Goal: Book appointment/travel/reservation

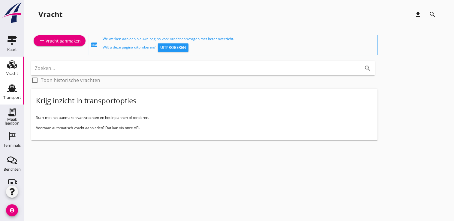
click at [13, 94] on div "Transport" at bounding box center [12, 97] width 18 height 8
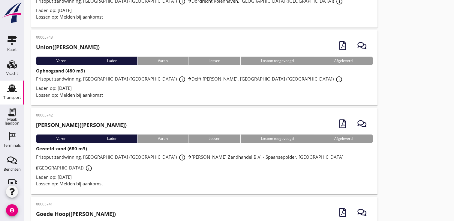
scroll to position [409, 0]
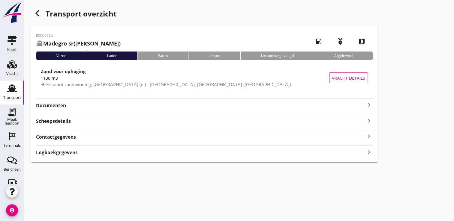
click at [302, 114] on hr at bounding box center [204, 114] width 336 height 0
click at [312, 105] on strong "Documenten" at bounding box center [200, 105] width 329 height 7
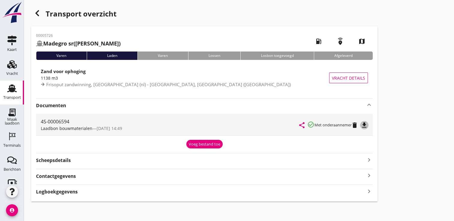
click at [365, 126] on icon "file_download" at bounding box center [363, 125] width 7 height 7
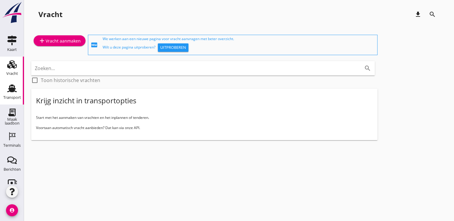
click at [3, 97] on div "Transport" at bounding box center [12, 98] width 18 height 4
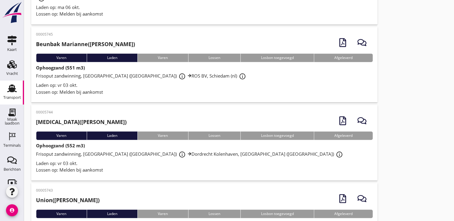
scroll to position [259, 0]
click at [7, 136] on icon "Terminals" at bounding box center [12, 137] width 10 height 10
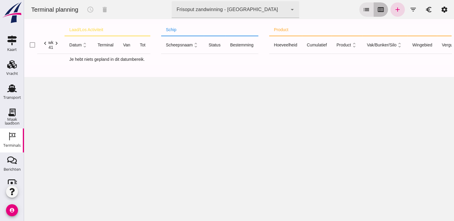
click at [374, 14] on button "calendar_view_week" at bounding box center [380, 9] width 14 height 14
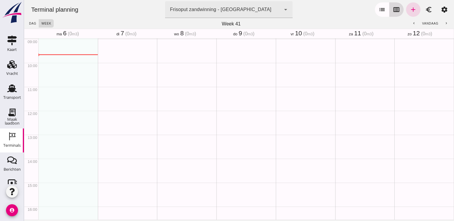
scroll to position [216, 0]
click at [408, 23] on button "chevron_left" at bounding box center [413, 23] width 11 height 8
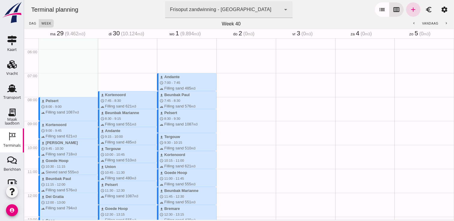
scroll to position [133, 0]
click at [221, 80] on div "schedule 7:15 - 7:15" at bounding box center [245, 192] width 59 height 575
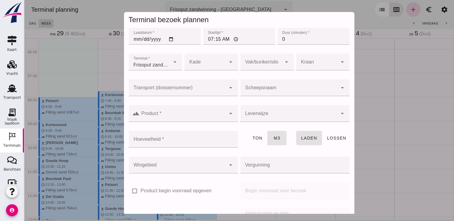
scroll to position [68, 0]
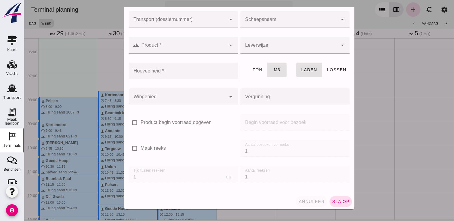
click at [302, 202] on span "annuleer" at bounding box center [311, 201] width 26 height 5
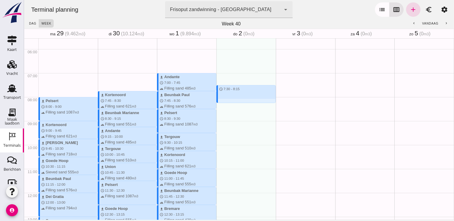
drag, startPoint x: 219, startPoint y: 83, endPoint x: 220, endPoint y: 103, distance: 20.7
click at [220, 103] on div "schedule 7:30 - 8:15" at bounding box center [245, 192] width 59 height 575
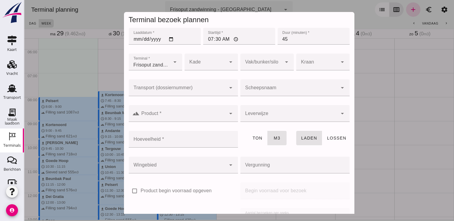
click at [305, 90] on input "Scheepsnaam" at bounding box center [288, 90] width 97 height 7
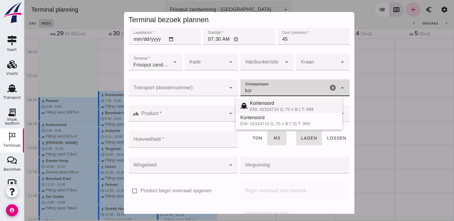
click at [273, 103] on span "Kortenoord" at bounding box center [262, 103] width 24 height 5
type input "Kortenoord"
type input "621"
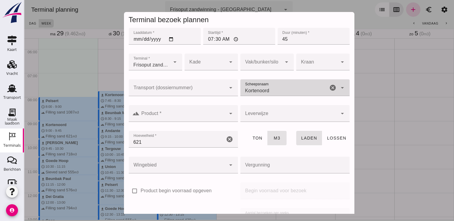
type input "Kortenoord"
click at [197, 120] on input "Product *" at bounding box center [182, 116] width 86 height 7
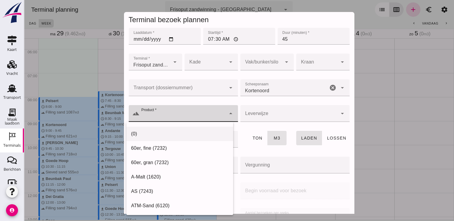
scroll to position [0, 0]
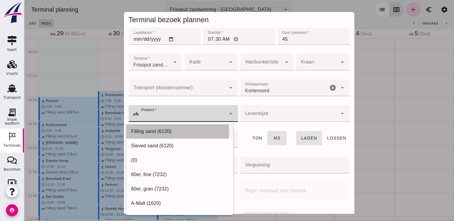
click at [170, 131] on div "Filling sand (6120)" at bounding box center [179, 131] width 97 height 7
type input "Filling sand (6120)"
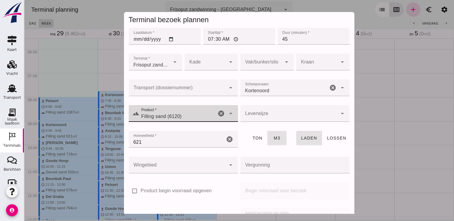
scroll to position [68, 0]
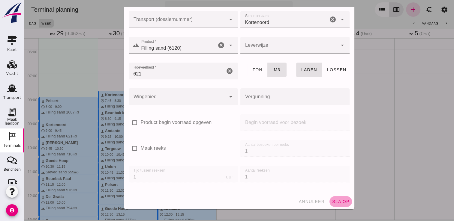
click at [337, 203] on span "sla op" at bounding box center [341, 201] width 18 height 5
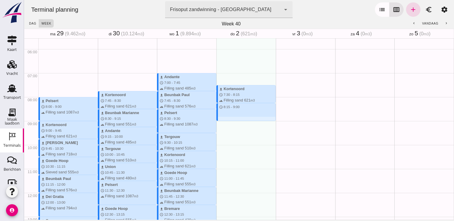
drag, startPoint x: 230, startPoint y: 104, endPoint x: 230, endPoint y: 120, distance: 16.2
click at [230, 120] on div "download Kortenoord schedule 7:30 - 8:15 terrain Filling sand 621 m3 schedule 8…" at bounding box center [245, 192] width 59 height 575
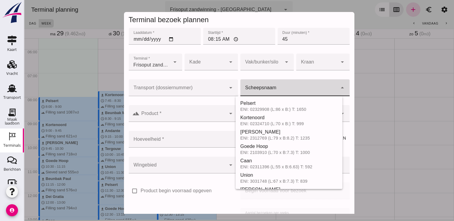
click at [292, 87] on input "Scheepsnaam" at bounding box center [288, 90] width 97 height 7
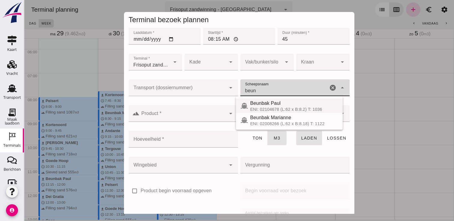
click at [277, 105] on span "Beunbak Paul" at bounding box center [265, 103] width 30 height 5
type input "Beunbak Paul"
type input "576"
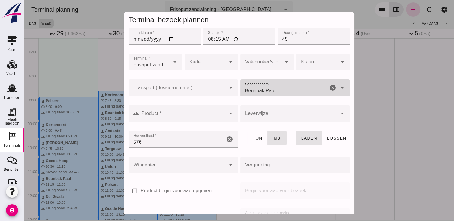
type input "Beunbak Paul"
click at [218, 110] on div at bounding box center [182, 113] width 86 height 17
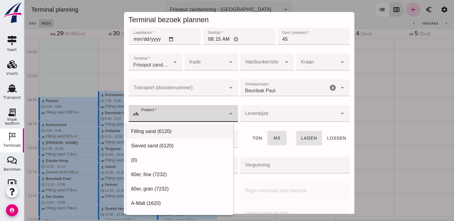
click at [182, 130] on div "Filling sand (6120)" at bounding box center [179, 131] width 97 height 7
type input "Filling sand (6120)"
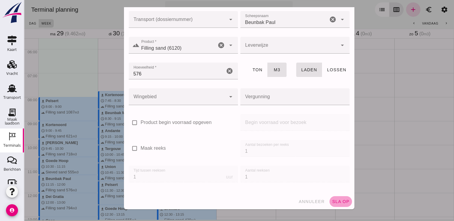
click at [339, 199] on span "sla op" at bounding box center [341, 201] width 18 height 5
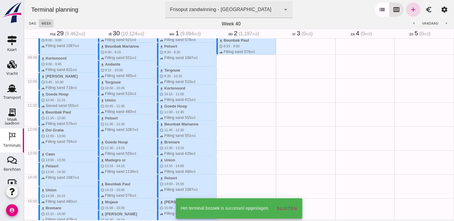
scroll to position [200, 0]
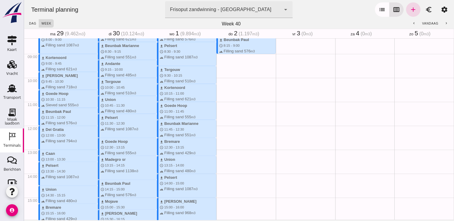
drag, startPoint x: 233, startPoint y: 53, endPoint x: 229, endPoint y: 55, distance: 3.9
click at [229, 55] on div "download Kortenoord schedule 7:30 - 8:15 terrain Filling sand 621 m3 download B…" at bounding box center [245, 125] width 59 height 575
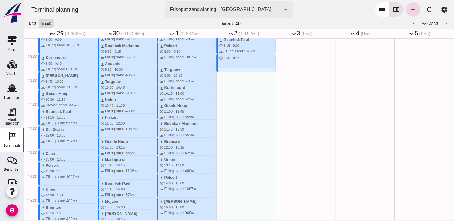
drag, startPoint x: 229, startPoint y: 55, endPoint x: 231, endPoint y: 70, distance: 15.6
click at [231, 70] on div "download Kortenoord schedule 7:30 - 8:15 terrain Filling sand 621 m3 download B…" at bounding box center [245, 125] width 59 height 575
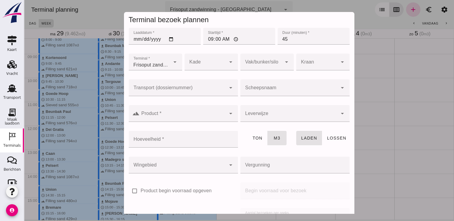
click at [296, 89] on input "Scheepsnaam" at bounding box center [288, 90] width 97 height 7
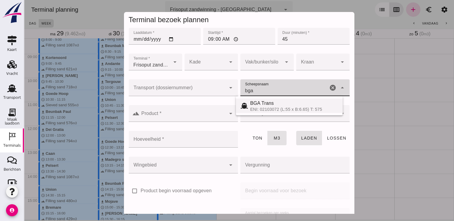
click at [269, 103] on span "BGA Trans" at bounding box center [262, 103] width 24 height 5
type input "BGA Trans"
type input "336"
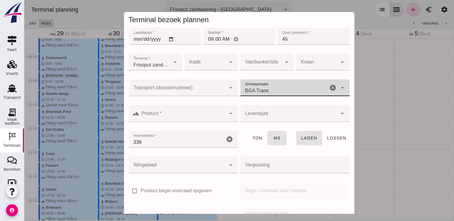
type input "BGA Trans"
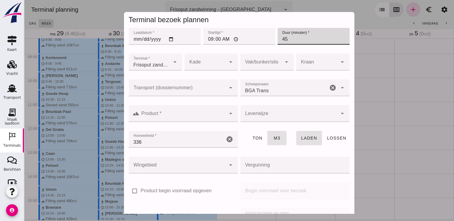
click at [296, 37] on input "45" at bounding box center [313, 36] width 72 height 17
type input "4"
type input "30"
click at [194, 112] on div at bounding box center [182, 113] width 86 height 17
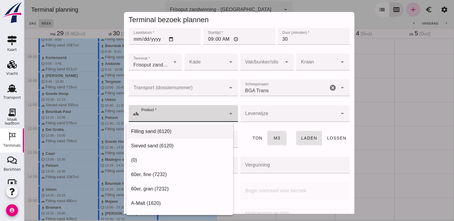
click at [167, 131] on div "Filling sand (6120)" at bounding box center [179, 131] width 97 height 7
type input "Filling sand (6120)"
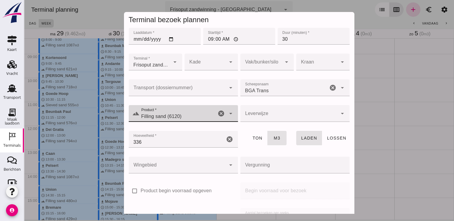
scroll to position [68, 0]
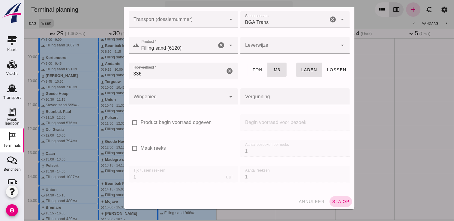
click at [339, 201] on span "sla op" at bounding box center [341, 201] width 18 height 5
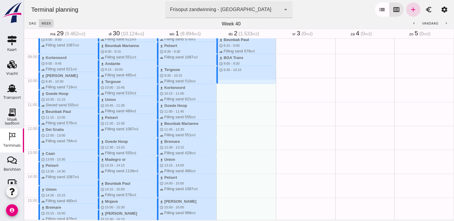
drag, startPoint x: 239, startPoint y: 68, endPoint x: 239, endPoint y: 81, distance: 13.5
click at [239, 81] on div "download Kortenoord schedule 7:30 - 8:15 terrain Filling sand 621 m3 download B…" at bounding box center [245, 125] width 59 height 575
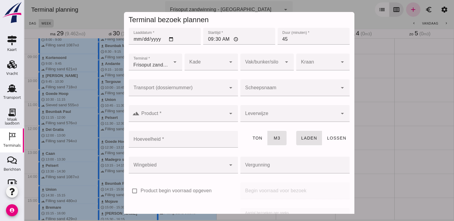
click at [275, 89] on input "Scheepsnaam" at bounding box center [288, 90] width 97 height 7
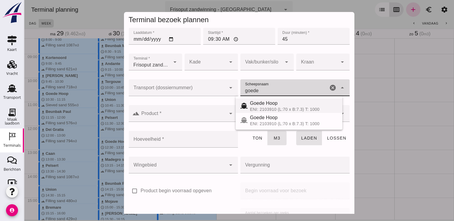
click at [265, 104] on span "Goede Hoop" at bounding box center [264, 103] width 28 height 5
type input "Goede Hoop"
type input "555"
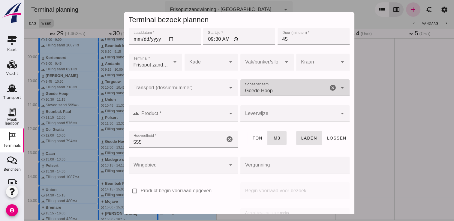
type input "Goede Hoop"
click at [189, 113] on input "Product *" at bounding box center [182, 116] width 86 height 7
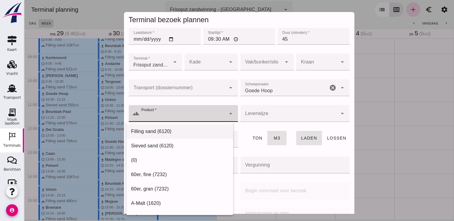
click at [160, 133] on div "Filling sand (6120)" at bounding box center [179, 131] width 97 height 7
type input "Filling sand (6120)"
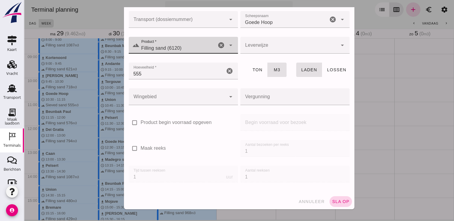
click at [329, 199] on button "sla op" at bounding box center [340, 201] width 22 height 11
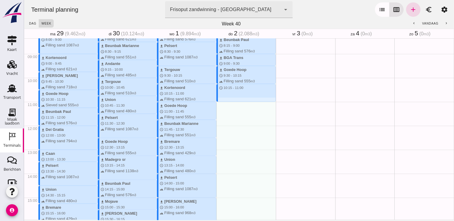
drag, startPoint x: 218, startPoint y: 85, endPoint x: 220, endPoint y: 99, distance: 14.0
click at [220, 99] on div "download Kortenoord schedule 7:30 - 8:15 terrain Filling sand 621 m3 download B…" at bounding box center [245, 125] width 59 height 575
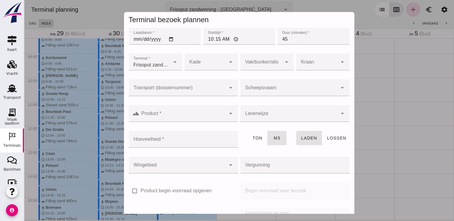
click at [263, 92] on input "Scheepsnaam" at bounding box center [288, 90] width 97 height 7
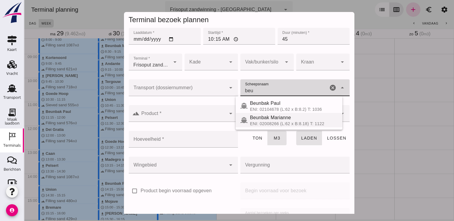
click at [255, 121] on div "ENI: 02008266 (L:62 x B:8.18) T: 1122" at bounding box center [294, 123] width 88 height 5
type input "Beunbak Marianne"
type input "551"
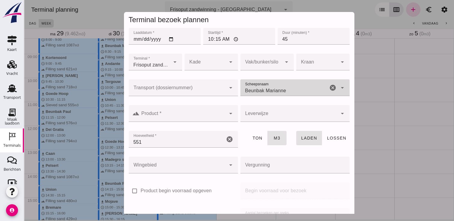
type input "Beunbak Marianne"
click at [190, 113] on input "Product *" at bounding box center [182, 116] width 86 height 7
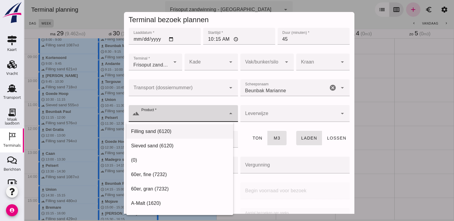
click at [170, 127] on div "Filling sand (6120)" at bounding box center [179, 131] width 107 height 14
type input "Filling sand (6120)"
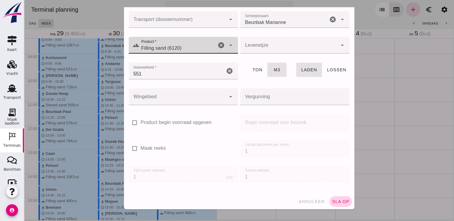
click at [332, 203] on span "sla op" at bounding box center [341, 201] width 18 height 5
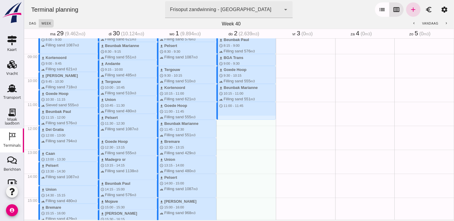
drag, startPoint x: 221, startPoint y: 103, endPoint x: 224, endPoint y: 118, distance: 15.0
click at [224, 118] on div "download Kortenoord schedule 7:30 - 8:15 terrain Filling sand 621 m3 download B…" at bounding box center [245, 125] width 59 height 575
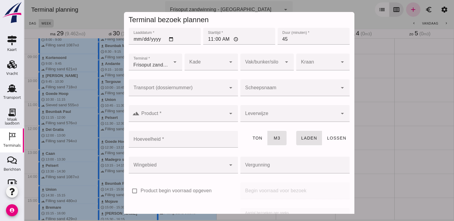
click at [266, 85] on div at bounding box center [288, 87] width 97 height 17
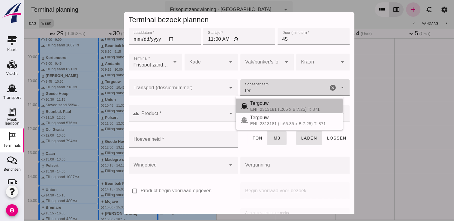
click at [257, 106] on span "Tergouw" at bounding box center [259, 103] width 19 height 5
type input "Tergouw"
type input "510"
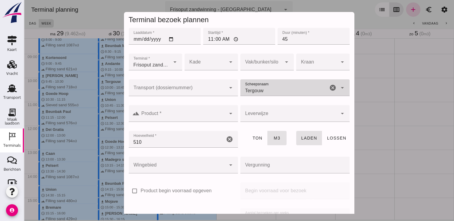
type input "Tergouw"
click at [201, 116] on input "Product *" at bounding box center [182, 116] width 86 height 7
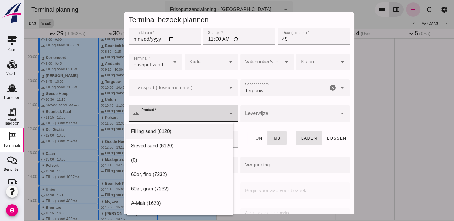
click at [180, 129] on div "Filling sand (6120)" at bounding box center [179, 131] width 97 height 7
type input "Filling sand (6120)"
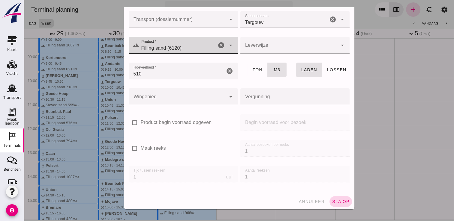
click at [337, 199] on button "sla op" at bounding box center [340, 201] width 22 height 11
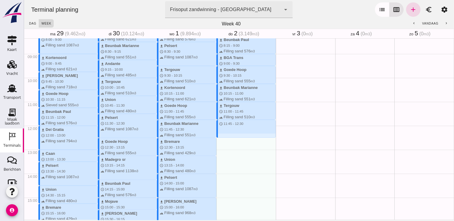
drag, startPoint x: 250, startPoint y: 120, endPoint x: 250, endPoint y: 135, distance: 15.0
click at [250, 135] on div "download Kortenoord schedule 7:30 - 8:15 terrain Filling sand 621 m3 download B…" at bounding box center [245, 125] width 59 height 575
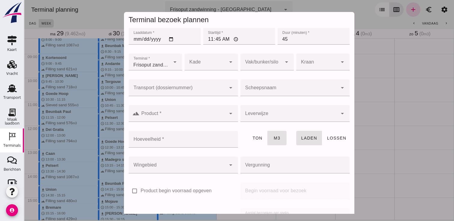
click at [282, 88] on input "Scheepsnaam" at bounding box center [288, 90] width 97 height 7
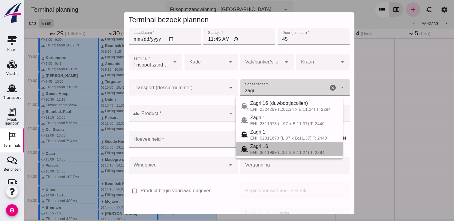
click at [270, 149] on div "Zagri 16" at bounding box center [294, 146] width 88 height 7
type input "Zagri 16"
type input "1298"
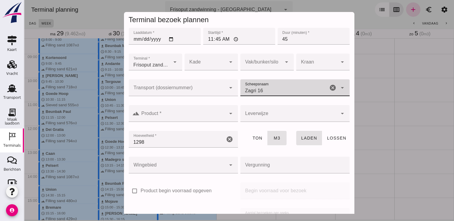
type input "Zagri 16"
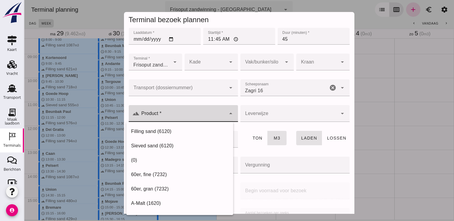
click at [182, 115] on input "Product *" at bounding box center [182, 116] width 86 height 7
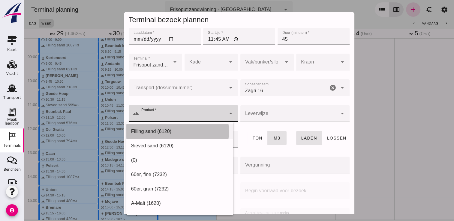
click at [158, 135] on div "Filling sand (6120)" at bounding box center [179, 131] width 97 height 7
type input "Filling sand (6120)"
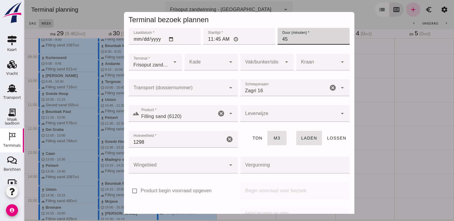
click at [286, 38] on input "45" at bounding box center [313, 36] width 72 height 17
type input "4"
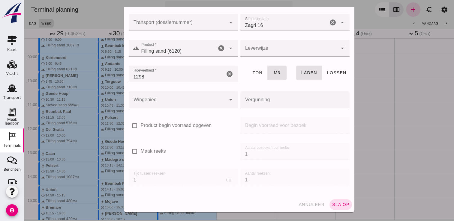
scroll to position [68, 0]
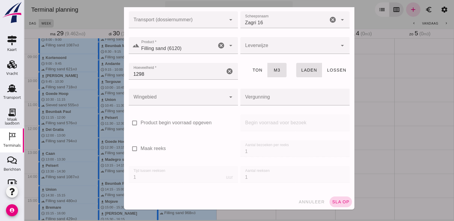
type input "60"
click at [335, 202] on span "sla op" at bounding box center [341, 202] width 18 height 5
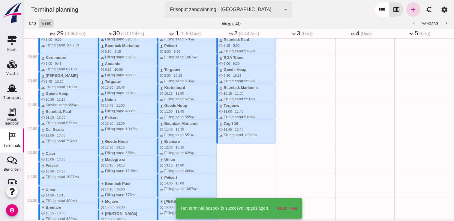
scroll to position [238, 0]
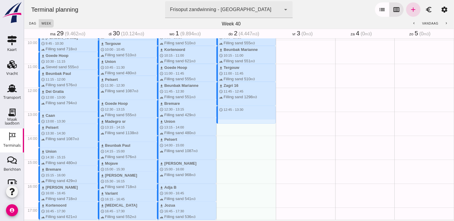
drag, startPoint x: 228, startPoint y: 108, endPoint x: 227, endPoint y: 127, distance: 18.9
click at [227, 127] on div "download Kortenoord schedule 7:30 - 8:15 terrain Filling sand 621 m3 download B…" at bounding box center [245, 87] width 59 height 575
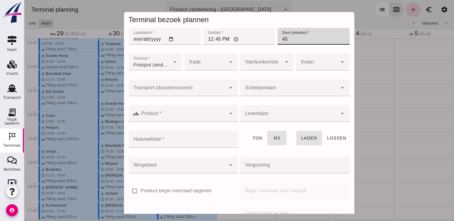
drag, startPoint x: 297, startPoint y: 40, endPoint x: 265, endPoint y: 47, distance: 32.8
click at [265, 47] on div "Laaddatum * Laaddatum * [DATE] Starttijd * Starttijd * 12:45 Duur (minuten) * D…" at bounding box center [238, 40] width 223 height 26
type input "6"
type input "60"
click at [274, 85] on div at bounding box center [288, 87] width 97 height 17
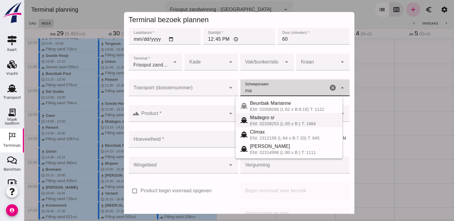
click at [279, 124] on div "ENI: 02338253 (L:85 x B:) T: 1884" at bounding box center [294, 123] width 88 height 5
type input "Madegro sr"
type input "1138"
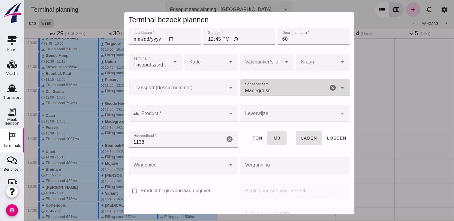
type input "Madegro sr"
click at [196, 118] on input "Product *" at bounding box center [182, 116] width 86 height 7
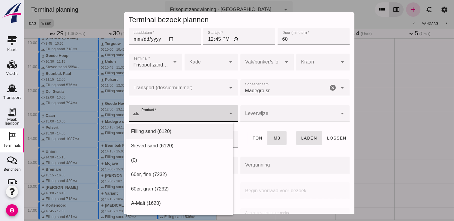
click at [173, 133] on div "Filling sand (6120)" at bounding box center [179, 131] width 97 height 7
type input "Filling sand (6120)"
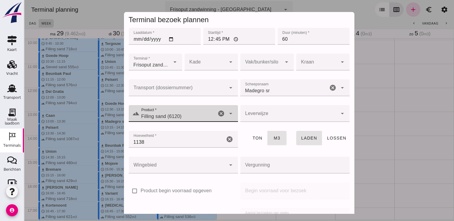
scroll to position [68, 0]
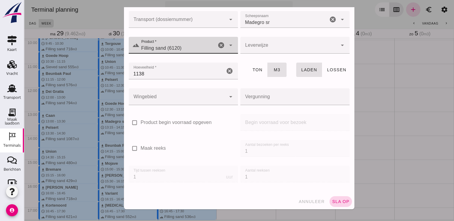
click at [332, 203] on span "sla op" at bounding box center [341, 201] width 18 height 5
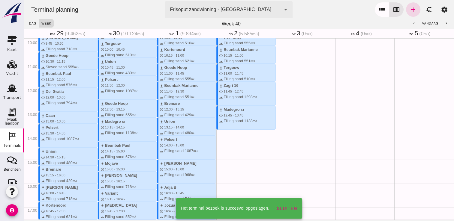
scroll to position [276, 0]
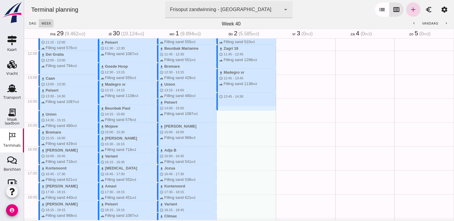
drag, startPoint x: 229, startPoint y: 94, endPoint x: 228, endPoint y: 112, distance: 18.0
click at [228, 112] on div "download Kortenoord schedule 7:30 - 8:15 terrain Filling sand 621 m3 download B…" at bounding box center [245, 50] width 59 height 575
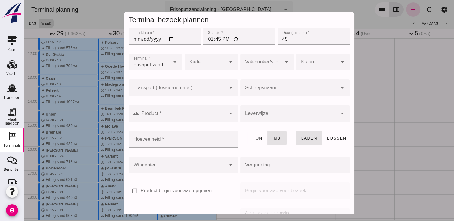
click at [305, 90] on input "Scheepsnaam" at bounding box center [288, 90] width 97 height 7
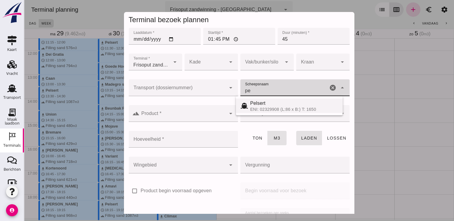
click at [255, 106] on span "Pelsert" at bounding box center [257, 103] width 15 height 5
type input "Pelsert"
type input "1087"
type input "Pelsert"
click at [203, 115] on input "Product *" at bounding box center [182, 116] width 86 height 7
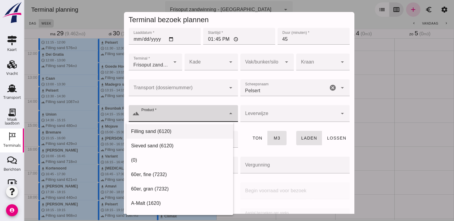
click at [168, 133] on div "Filling sand (6120)" at bounding box center [179, 131] width 97 height 7
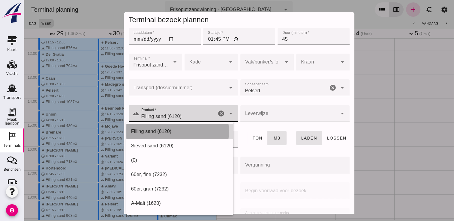
type input "Filling sand (6120)"
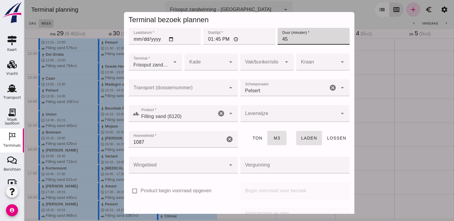
drag, startPoint x: 292, startPoint y: 42, endPoint x: 271, endPoint y: 43, distance: 20.8
click at [276, 43] on div "Duur (minuten) * Duur (minuten) * 45" at bounding box center [313, 40] width 74 height 26
type input "6"
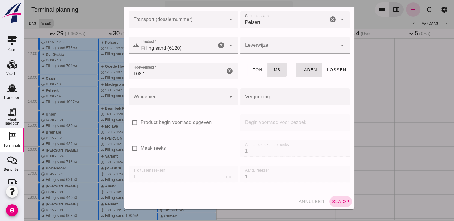
type input "60"
click at [329, 196] on button "sla op" at bounding box center [340, 201] width 22 height 11
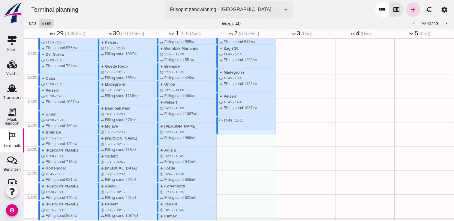
drag, startPoint x: 241, startPoint y: 118, endPoint x: 240, endPoint y: 137, distance: 18.9
click at [240, 137] on div "download Kortenoord schedule 7:30 - 8:15 terrain Filling sand 621 m3 download B…" at bounding box center [245, 50] width 59 height 575
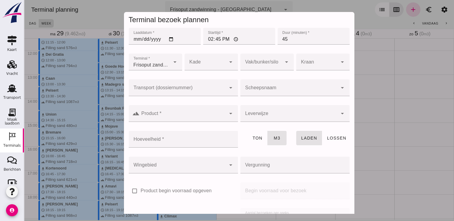
click at [285, 82] on div at bounding box center [288, 87] width 97 height 17
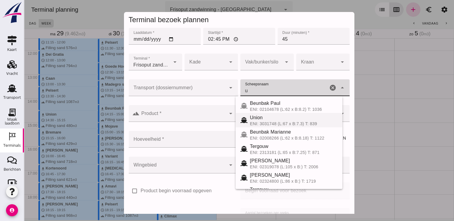
click at [259, 122] on div "ENI: 3031748 (L:67 x B:7.3) T: 839" at bounding box center [294, 123] width 88 height 5
type input "Union"
type input "480"
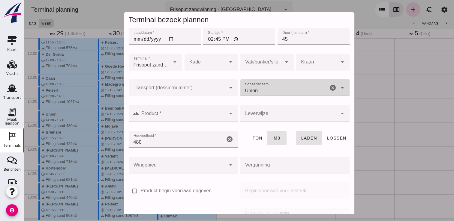
type input "Union"
click at [214, 119] on input "Product *" at bounding box center [182, 116] width 86 height 7
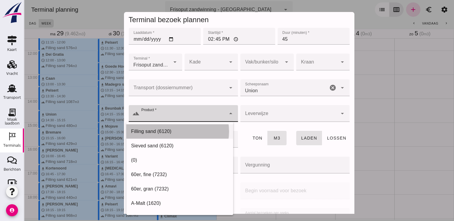
click at [188, 131] on div "Filling sand (6120)" at bounding box center [179, 131] width 97 height 7
type input "Filling sand (6120)"
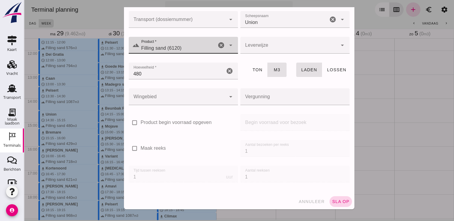
click at [333, 200] on span "sla op" at bounding box center [341, 201] width 18 height 5
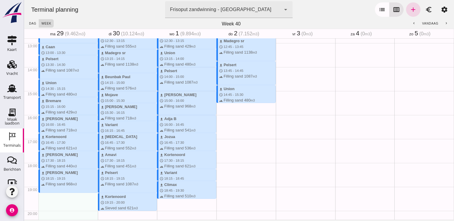
scroll to position [307, 0]
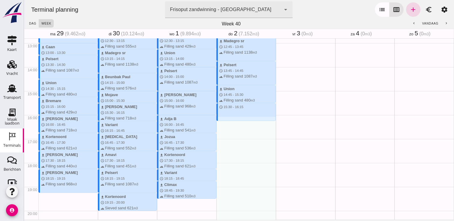
drag, startPoint x: 217, startPoint y: 105, endPoint x: 219, endPoint y: 121, distance: 16.6
click at [219, 121] on div "download Kortenoord schedule 7:30 - 8:15 terrain Filling sand 621 m3 download B…" at bounding box center [245, 18] width 59 height 575
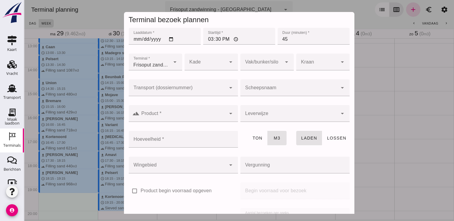
click at [279, 90] on input "Scheepsnaam" at bounding box center [288, 90] width 97 height 7
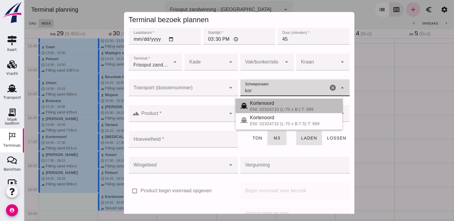
click at [261, 102] on span "Kortenoord" at bounding box center [262, 103] width 24 height 5
type input "Kortenoord"
type input "621"
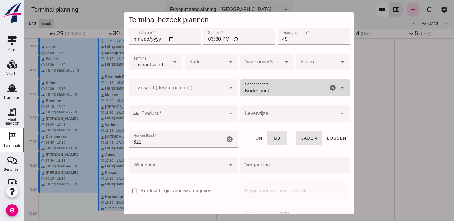
type input "Kortenoord"
click at [198, 119] on input "Product *" at bounding box center [182, 116] width 86 height 7
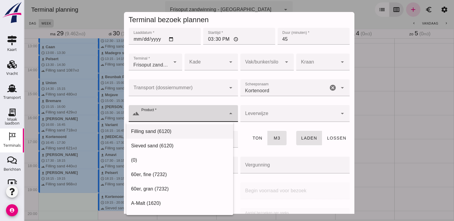
click at [182, 132] on div "Filling sand (6120)" at bounding box center [179, 131] width 97 height 7
type input "Filling sand (6120)"
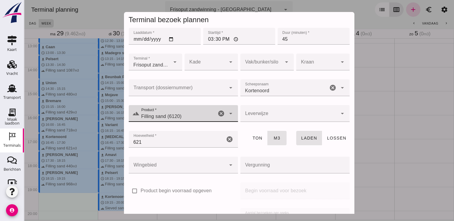
scroll to position [68, 0]
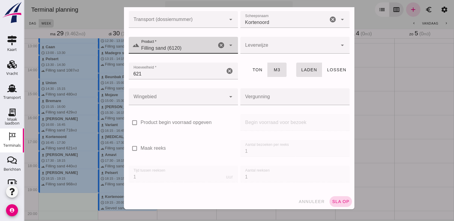
click at [340, 202] on span "sla op" at bounding box center [341, 201] width 18 height 5
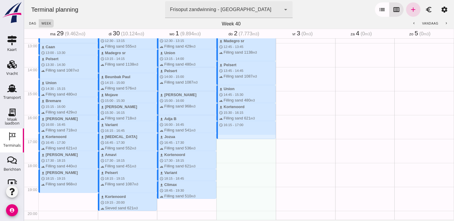
drag, startPoint x: 228, startPoint y: 122, endPoint x: 232, endPoint y: 138, distance: 16.4
click at [232, 138] on div "download Kortenoord schedule 7:30 - 8:15 terrain Filling sand 621 m3 download B…" at bounding box center [245, 18] width 59 height 575
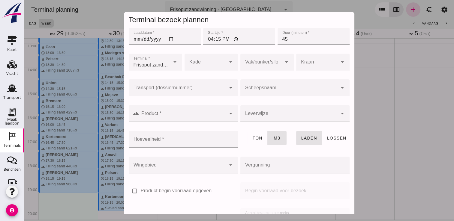
click at [275, 85] on div at bounding box center [288, 87] width 97 height 17
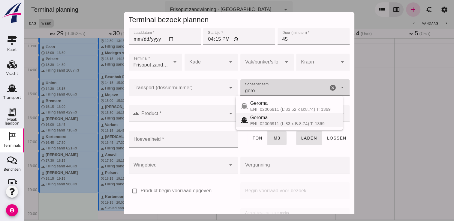
click at [255, 120] on span "Geroma" at bounding box center [259, 117] width 18 height 5
type input "Geroma"
type input "994"
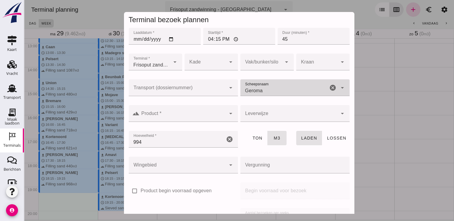
type input "Geroma"
click at [191, 113] on input "Product *" at bounding box center [182, 116] width 86 height 7
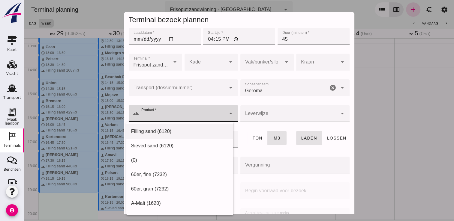
click at [158, 131] on div "Filling sand (6120)" at bounding box center [179, 131] width 97 height 7
type input "Filling sand (6120)"
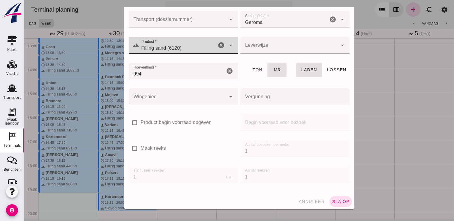
scroll to position [0, 0]
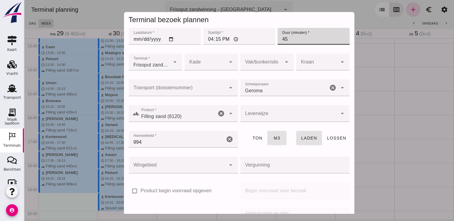
drag, startPoint x: 290, startPoint y: 40, endPoint x: 267, endPoint y: 41, distance: 22.8
click at [267, 41] on div "Laaddatum * Laaddatum * [DATE] Starttijd * Starttijd * 16:15 Duur (minuten) * D…" at bounding box center [238, 40] width 223 height 26
type input "6"
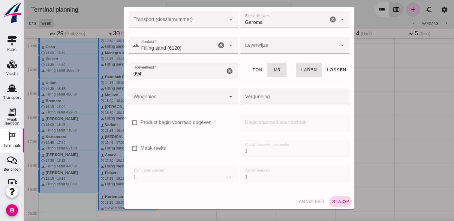
type input "60"
click at [333, 202] on span "sla op" at bounding box center [341, 201] width 18 height 5
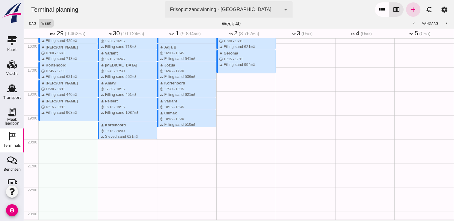
scroll to position [378, 0]
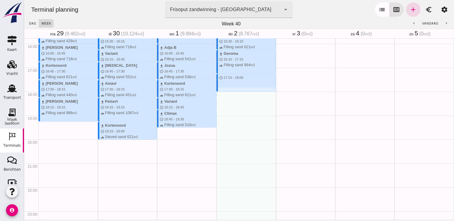
drag, startPoint x: 215, startPoint y: 76, endPoint x: 218, endPoint y: 89, distance: 14.1
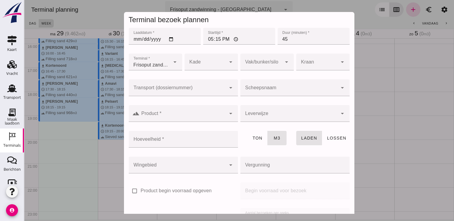
click at [262, 81] on div at bounding box center [288, 87] width 97 height 17
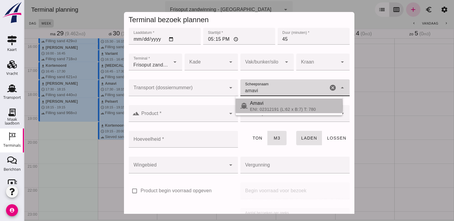
click at [278, 107] on div "ENI: 02312191 (L:62 x B:7) T: 780" at bounding box center [294, 109] width 88 height 5
type input "Amavi"
type input "451"
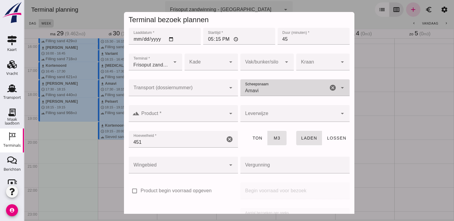
type input "Amavi"
click at [210, 116] on input "Product *" at bounding box center [182, 116] width 86 height 7
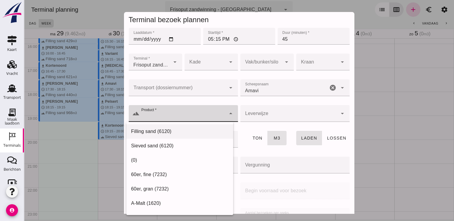
click at [183, 129] on div "Filling sand (6120)" at bounding box center [179, 131] width 97 height 7
type input "Filling sand (6120)"
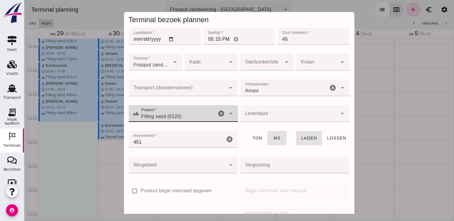
scroll to position [68, 0]
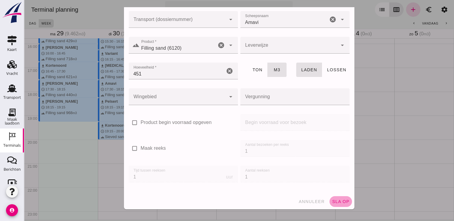
click at [340, 202] on span "sla op" at bounding box center [341, 201] width 18 height 5
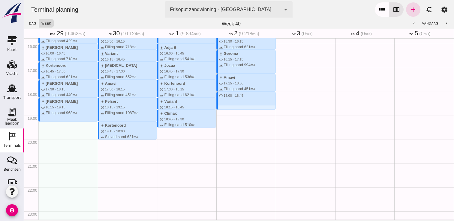
drag, startPoint x: 227, startPoint y: 92, endPoint x: 230, endPoint y: 107, distance: 15.4
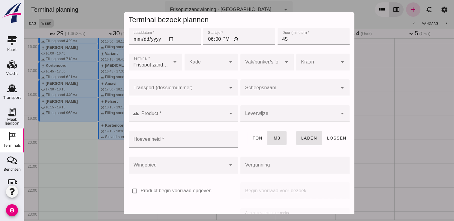
click at [311, 89] on input "Scheepsnaam" at bounding box center [288, 90] width 97 height 7
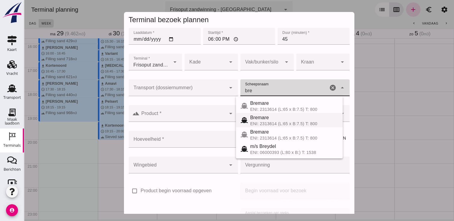
click at [258, 123] on div "ENI: 2313614 (L:65 x B:7.5) T: 800" at bounding box center [294, 123] width 88 height 5
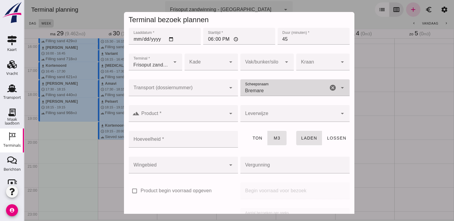
type input "Bremare"
click at [200, 113] on input "Product *" at bounding box center [182, 116] width 86 height 7
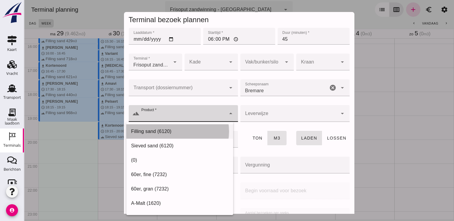
click at [172, 131] on div "Filling sand (6120)" at bounding box center [179, 131] width 97 height 7
type input "Filling sand (6120)"
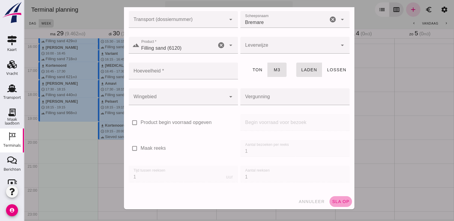
click at [338, 201] on span "sla op" at bounding box center [341, 201] width 18 height 5
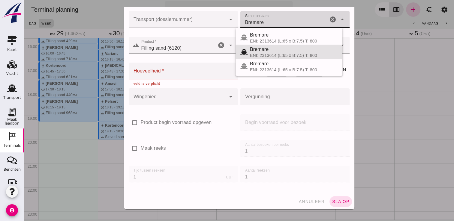
click at [269, 22] on input "Bremare" at bounding box center [284, 22] width 88 height 7
click at [276, 37] on div "Bremare" at bounding box center [294, 34] width 88 height 7
type input "429"
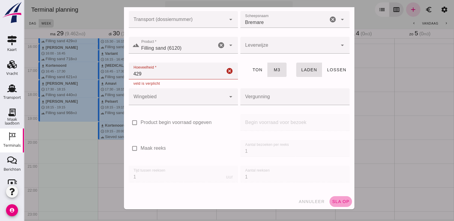
click at [332, 203] on span "sla op" at bounding box center [341, 201] width 18 height 5
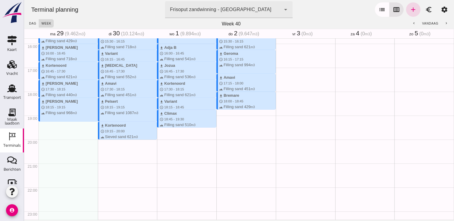
drag, startPoint x: 221, startPoint y: 111, endPoint x: 223, endPoint y: 126, distance: 15.1
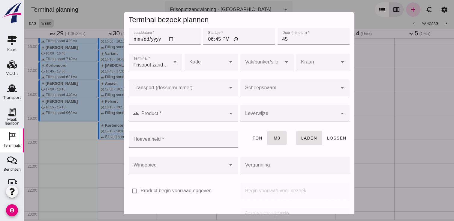
click at [262, 82] on div at bounding box center [288, 87] width 97 height 17
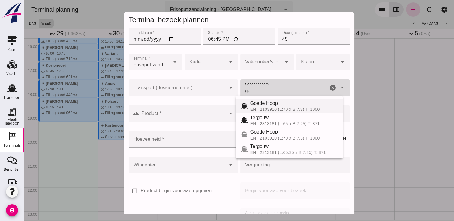
click at [270, 103] on span "Goede Hoop" at bounding box center [264, 103] width 28 height 5
type input "Goede Hoop"
type input "555"
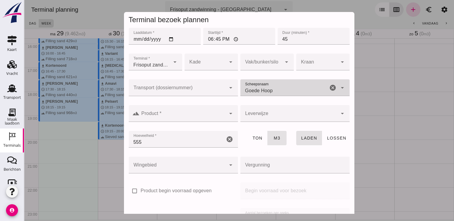
type input "Goede Hoop"
click at [210, 117] on input "Product *" at bounding box center [182, 116] width 86 height 7
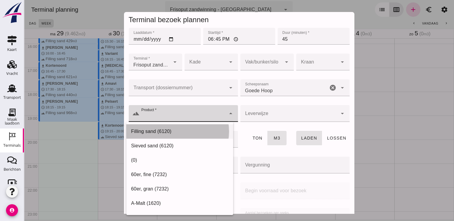
click at [174, 131] on div "Filling sand (6120)" at bounding box center [179, 131] width 97 height 7
type input "Filling sand (6120)"
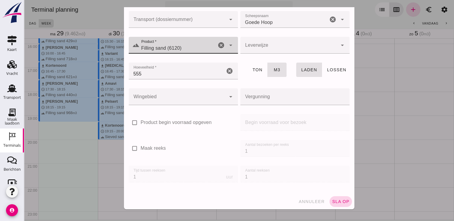
click at [335, 204] on span "sla op" at bounding box center [341, 201] width 18 height 5
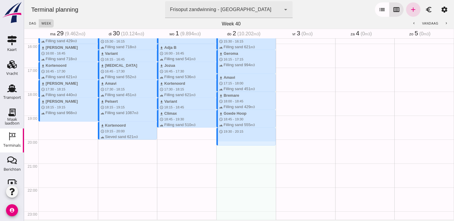
drag, startPoint x: 230, startPoint y: 129, endPoint x: 231, endPoint y: 143, distance: 14.1
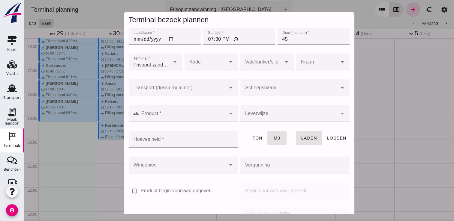
click at [293, 89] on input "Scheepsnaam" at bounding box center [288, 90] width 97 height 7
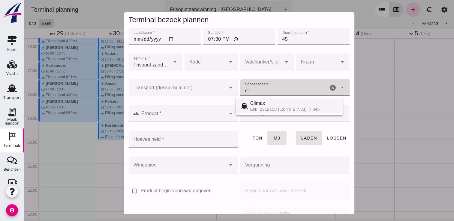
click at [298, 109] on div "ENI: 2312158 (L:64 x B:7.33) T: 845" at bounding box center [294, 109] width 88 height 5
type input "Climax"
type input "510"
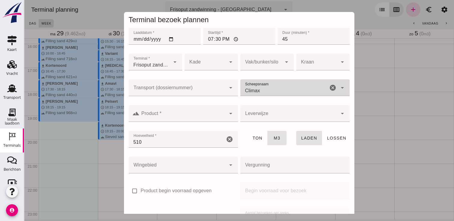
type input "Climax"
click at [160, 112] on div at bounding box center [182, 113] width 86 height 17
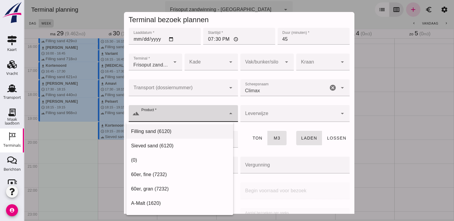
click at [157, 129] on div "Filling sand (6120)" at bounding box center [179, 131] width 97 height 7
type input "Filling sand (6120)"
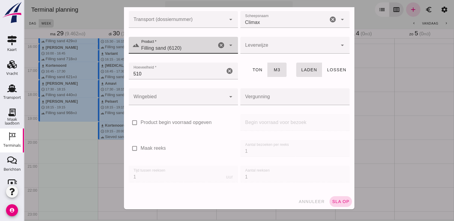
click at [340, 197] on button "sla op" at bounding box center [340, 201] width 22 height 11
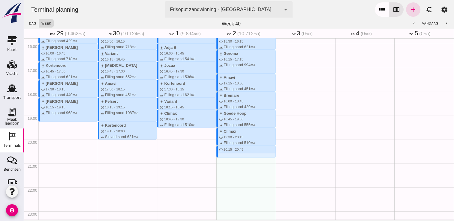
drag, startPoint x: 227, startPoint y: 147, endPoint x: 228, endPoint y: 157, distance: 9.3
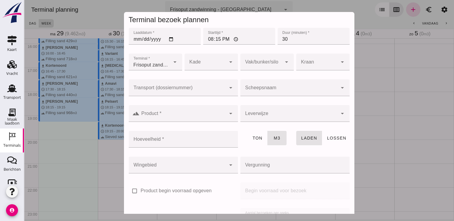
click at [279, 89] on input "Scheepsnaam" at bounding box center [288, 90] width 97 height 7
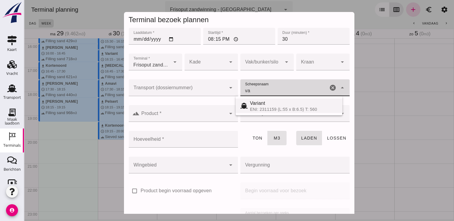
click at [275, 107] on div "ENI: 2311159 (L:55 x B:6.5) T: 560" at bounding box center [294, 109] width 88 height 5
type input "Variant"
type input "337"
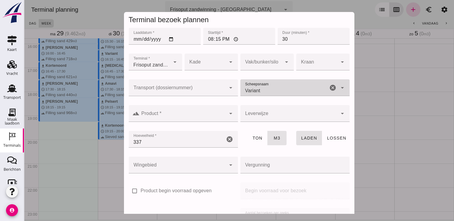
type input "Variant"
click at [185, 117] on input "Product *" at bounding box center [182, 116] width 86 height 7
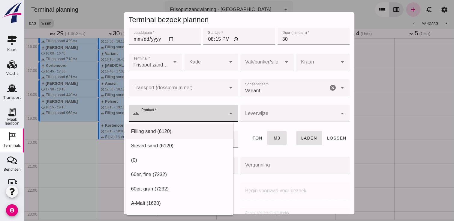
click at [166, 132] on div "Filling sand (6120)" at bounding box center [179, 131] width 97 height 7
type input "Filling sand (6120)"
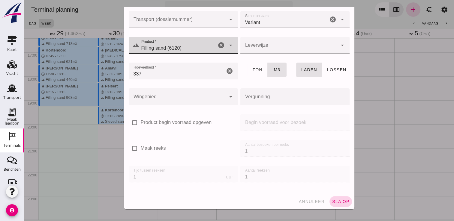
click at [336, 203] on span "sla op" at bounding box center [341, 201] width 18 height 5
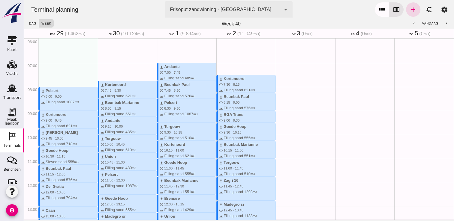
scroll to position [143, 0]
drag, startPoint x: 281, startPoint y: 64, endPoint x: 282, endPoint y: 79, distance: 15.0
click at [282, 79] on div "schedule 7:00 - 7:45" at bounding box center [305, 182] width 59 height 575
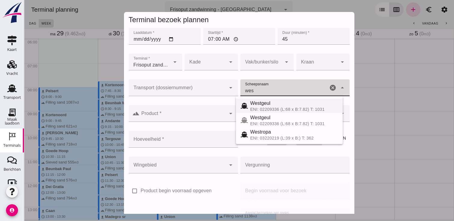
click at [270, 105] on span "Westgeul" at bounding box center [260, 103] width 20 height 5
type input "Westgeul"
type input "690"
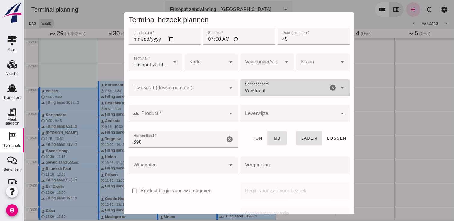
type input "Westgeul"
click at [205, 121] on div at bounding box center [182, 113] width 86 height 17
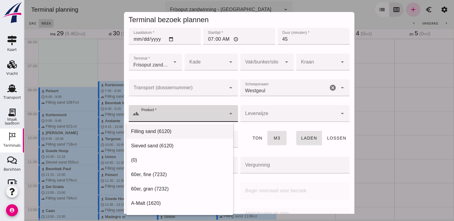
click at [178, 137] on div "Filling sand (6120)" at bounding box center [179, 131] width 107 height 14
type input "Filling sand (6120)"
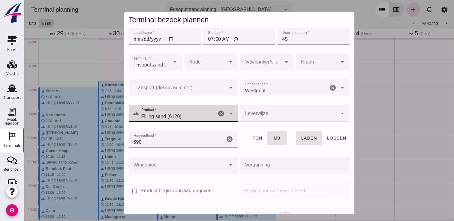
scroll to position [68, 0]
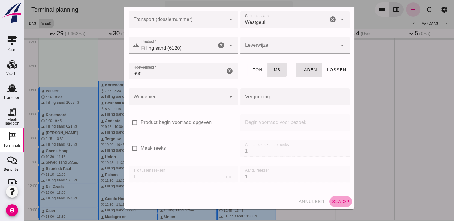
click at [340, 203] on span "sla op" at bounding box center [341, 201] width 18 height 5
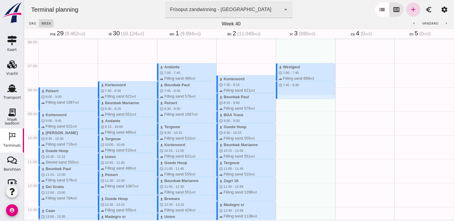
drag, startPoint x: 285, startPoint y: 83, endPoint x: 288, endPoint y: 98, distance: 15.1
click at [288, 98] on div "download Westgeul schedule 7:00 - 7:45 terrain Filling sand 690 m3 schedule 7:4…" at bounding box center [305, 182] width 59 height 575
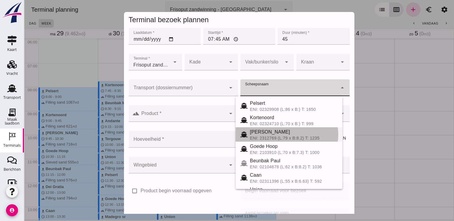
drag, startPoint x: 306, startPoint y: 89, endPoint x: 250, endPoint y: 128, distance: 67.6
click at [250, 128] on div "[PERSON_NAME]: 2312769 (L:79 x B:8.2) T: 1235" at bounding box center [288, 134] width 107 height 14
type input "[PERSON_NAME]"
type input "718"
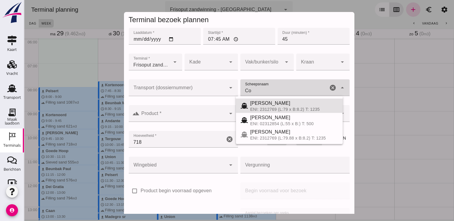
type input "C"
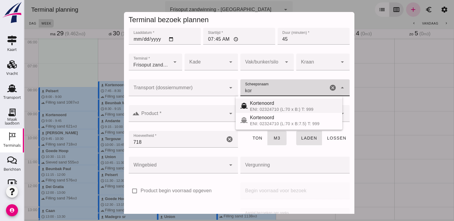
click at [259, 104] on span "Kortenoord" at bounding box center [262, 103] width 24 height 5
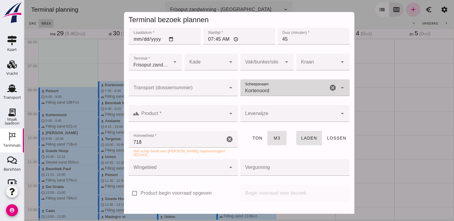
type input "Kortenoord"
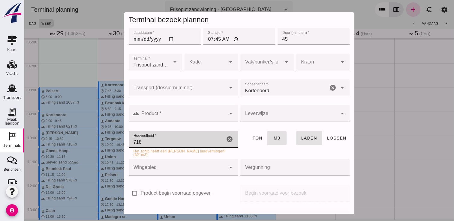
drag, startPoint x: 171, startPoint y: 139, endPoint x: 128, endPoint y: 141, distance: 42.6
click at [129, 141] on input "718" at bounding box center [177, 139] width 96 height 17
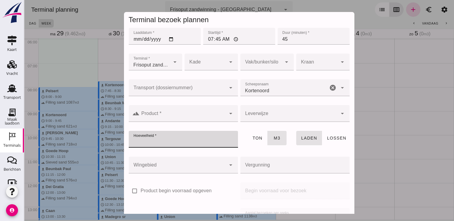
click at [297, 79] on div "Scheepsnaam Scheepsnaam Kortenoord Kortenoord cancel arrow_drop_down" at bounding box center [295, 91] width 112 height 26
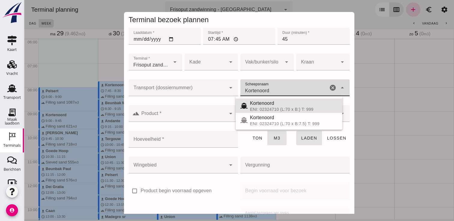
click at [285, 93] on input "Kortenoord" at bounding box center [284, 90] width 88 height 7
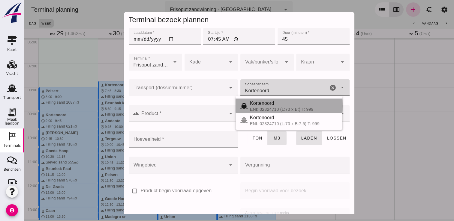
click at [285, 110] on div "ENI: 02324710 (L:70 x B:) T: 999" at bounding box center [294, 109] width 88 height 5
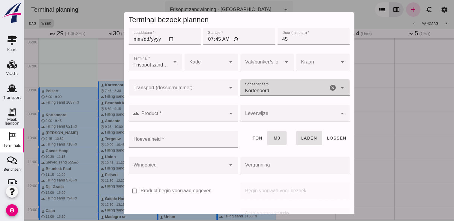
click at [177, 138] on input "Hoeveelheid *" at bounding box center [182, 139] width 106 height 17
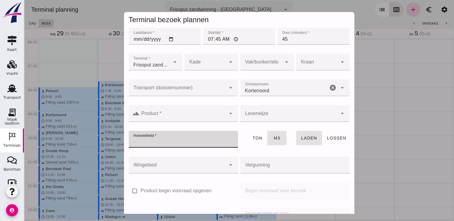
click at [302, 84] on div "[PERSON_NAME]" at bounding box center [284, 87] width 88 height 17
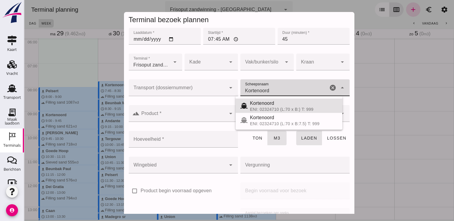
click at [329, 90] on icon "cancel" at bounding box center [332, 87] width 7 height 7
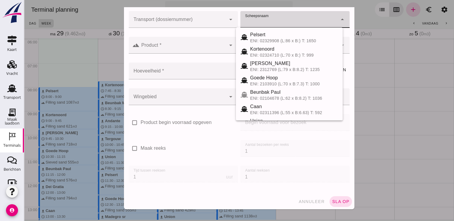
click at [305, 208] on div "annuleer sla op" at bounding box center [239, 202] width 230 height 16
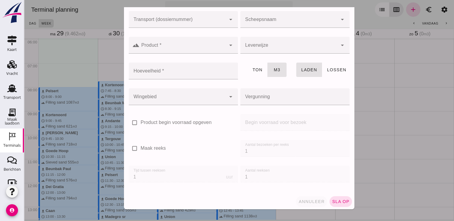
click at [303, 201] on span "annuleer" at bounding box center [311, 201] width 26 height 5
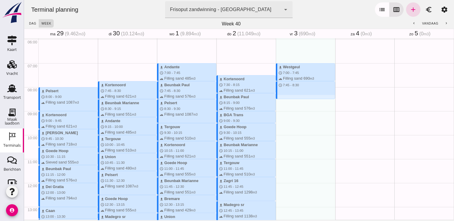
drag, startPoint x: 277, startPoint y: 82, endPoint x: 278, endPoint y: 101, distance: 19.5
click at [278, 101] on div "download Westgeul schedule 7:00 - 7:45 terrain Filling sand 690 m3 schedule 7:4…" at bounding box center [305, 182] width 59 height 575
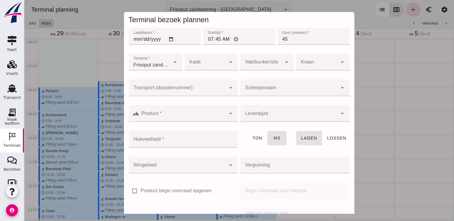
click at [291, 89] on input "Scheepsnaam" at bounding box center [288, 90] width 97 height 7
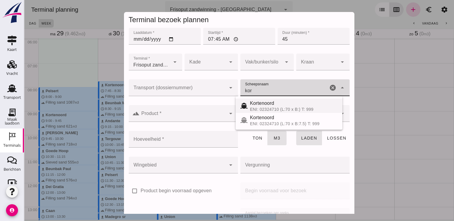
click at [280, 104] on div "Kortenoord" at bounding box center [294, 103] width 88 height 7
type input "Kortenoord"
type input "621"
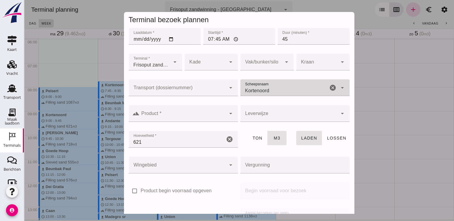
type input "Kortenoord"
click at [202, 114] on input "Product *" at bounding box center [182, 116] width 86 height 7
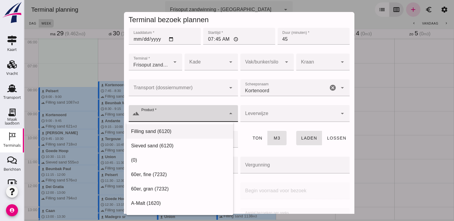
click at [180, 127] on div "Filling sand (6120)" at bounding box center [179, 131] width 107 height 14
type input "Filling sand (6120)"
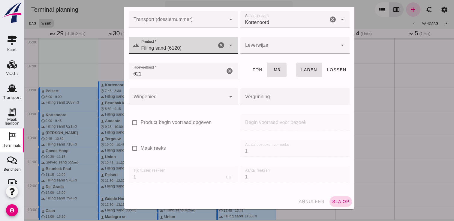
click at [336, 203] on span "sla op" at bounding box center [341, 201] width 18 height 5
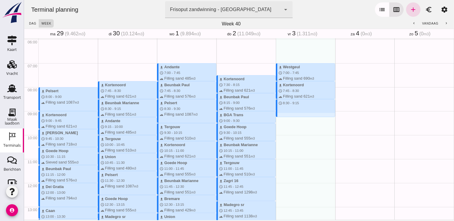
drag, startPoint x: 294, startPoint y: 101, endPoint x: 297, endPoint y: 119, distance: 19.0
click at [297, 119] on div "download Westgeul schedule 7:00 - 7:45 terrain Filling sand 690 m3 download Kor…" at bounding box center [305, 182] width 59 height 575
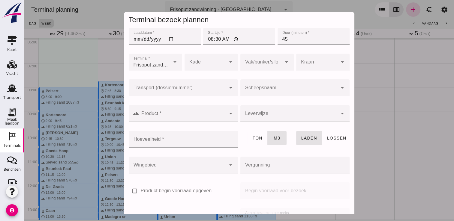
click at [286, 87] on div at bounding box center [288, 87] width 97 height 17
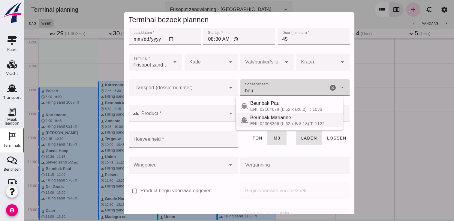
click at [265, 118] on span "Beunbak Marianne" at bounding box center [270, 117] width 41 height 5
type input "Beunbak Marianne"
type input "551"
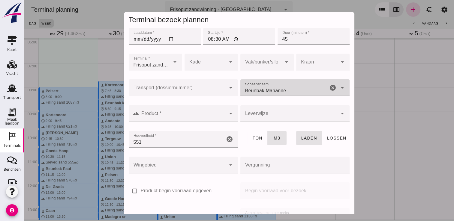
type input "Beunbak Marianne"
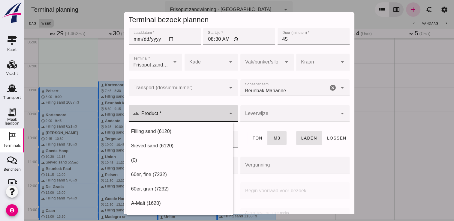
click at [211, 114] on input "Product *" at bounding box center [182, 116] width 86 height 7
click at [178, 136] on div "Filling sand (6120)" at bounding box center [179, 131] width 107 height 14
type input "Filling sand (6120)"
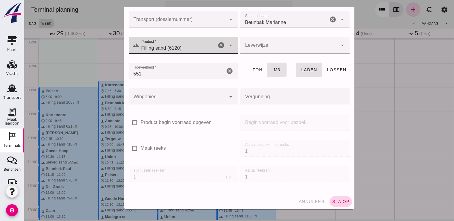
click at [339, 199] on button "sla op" at bounding box center [340, 201] width 22 height 11
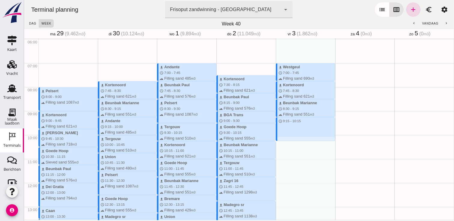
drag, startPoint x: 302, startPoint y: 118, endPoint x: 306, endPoint y: 142, distance: 24.0
click at [306, 142] on div "download Westgeul schedule 7:00 - 7:45 terrain Filling sand 690 m3 download Kor…" at bounding box center [305, 182] width 59 height 575
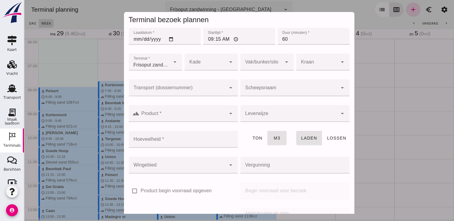
click at [308, 90] on input "Scheepsnaam" at bounding box center [288, 90] width 97 height 7
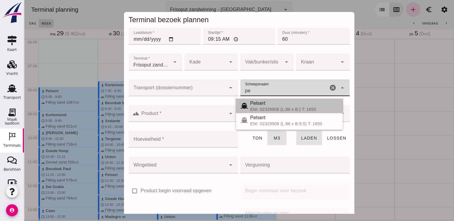
click at [273, 110] on div "ENI: 02329908 (L:86 x B:) T: 1650" at bounding box center [294, 109] width 88 height 5
type input "Pelsert"
type input "1087"
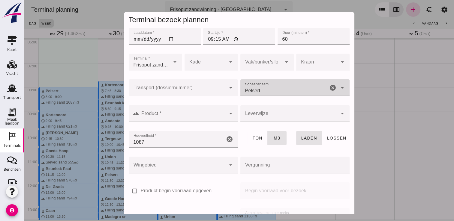
type input "Pelsert"
click at [188, 120] on input "Product *" at bounding box center [182, 116] width 86 height 7
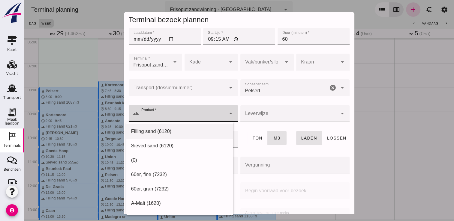
click at [167, 128] on div "Filling sand (6120)" at bounding box center [179, 131] width 97 height 7
type input "Filling sand (6120)"
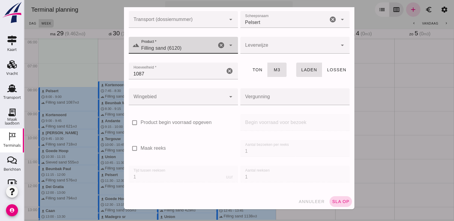
click at [333, 198] on button "sla op" at bounding box center [340, 201] width 22 height 11
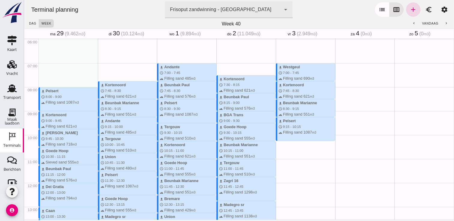
drag, startPoint x: 308, startPoint y: 142, endPoint x: 303, endPoint y: 159, distance: 17.4
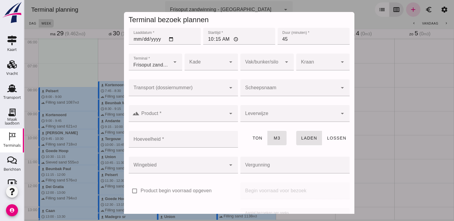
drag, startPoint x: 303, startPoint y: 159, endPoint x: 262, endPoint y: 89, distance: 81.6
click at [262, 89] on input "Scheepsnaam" at bounding box center [288, 90] width 97 height 7
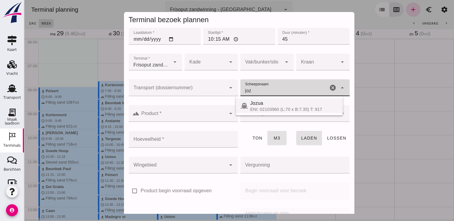
click at [252, 107] on div "ENI: 02103960 (L:70 x B:7.35) T: 917" at bounding box center [294, 109] width 88 height 5
type input "Jozua"
type input "536"
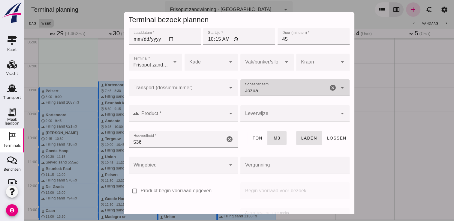
type input "Jozua"
click at [202, 115] on input "Product *" at bounding box center [182, 116] width 86 height 7
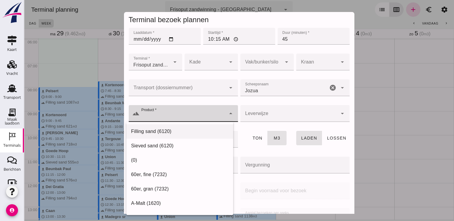
click at [181, 130] on div "Filling sand (6120)" at bounding box center [179, 131] width 97 height 7
type input "Filling sand (6120)"
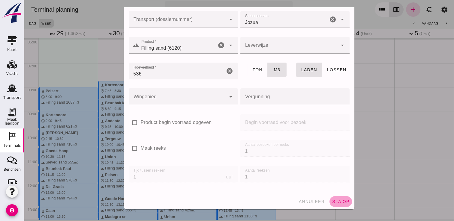
click at [333, 201] on span "sla op" at bounding box center [341, 201] width 18 height 5
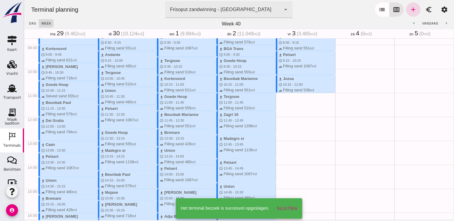
scroll to position [209, 0]
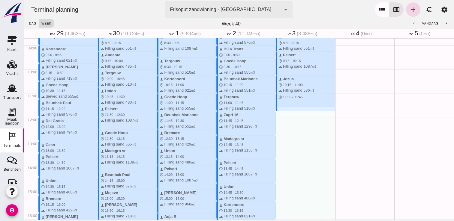
drag, startPoint x: 287, startPoint y: 95, endPoint x: 289, endPoint y: 111, distance: 15.8
click at [289, 111] on div "download Westgeul schedule 7:00 - 7:45 terrain Filling sand 690 m3 download Kor…" at bounding box center [305, 116] width 59 height 575
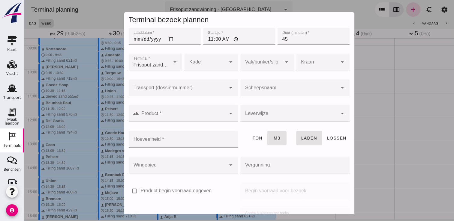
click at [292, 92] on input "Scheepsnaam" at bounding box center [288, 90] width 97 height 7
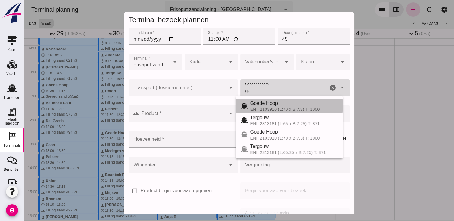
click at [273, 104] on span "Goede Hoop" at bounding box center [264, 103] width 28 height 5
type input "Goede Hoop"
type input "555"
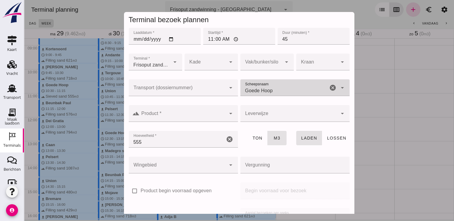
type input "Goede Hoop"
click at [206, 110] on div at bounding box center [182, 113] width 86 height 17
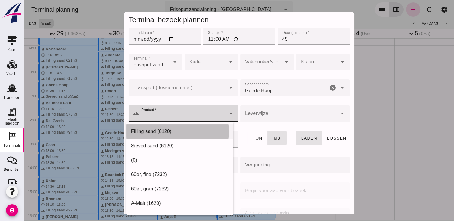
click at [174, 133] on div "Filling sand (6120)" at bounding box center [179, 131] width 97 height 7
type input "Filling sand (6120)"
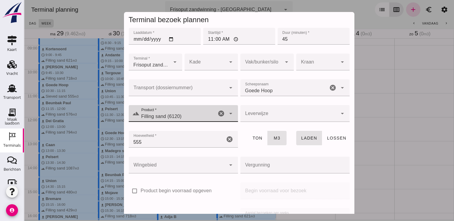
scroll to position [68, 0]
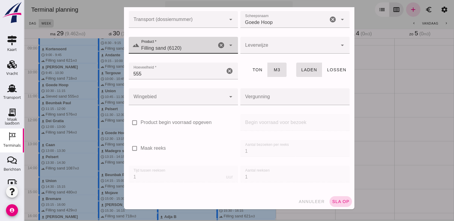
click at [330, 198] on button "sla op" at bounding box center [340, 201] width 22 height 11
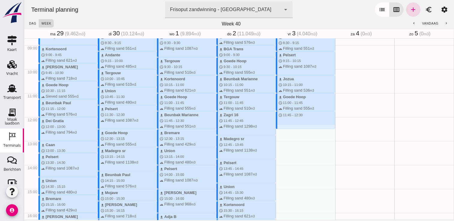
drag, startPoint x: 284, startPoint y: 113, endPoint x: 287, endPoint y: 130, distance: 17.6
click at [287, 130] on div "download Westgeul schedule 7:00 - 7:45 terrain Filling sand 690 m3 download Kor…" at bounding box center [305, 116] width 59 height 575
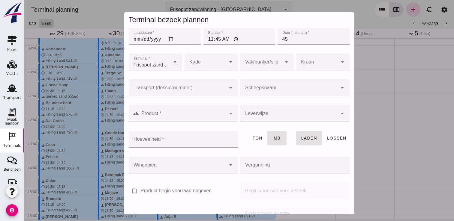
click at [291, 89] on input "Scheepsnaam" at bounding box center [288, 90] width 97 height 7
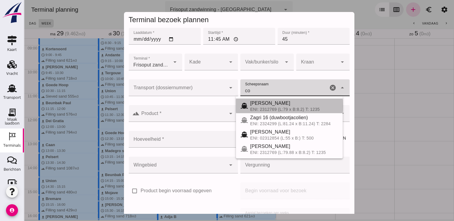
click at [267, 102] on span "[PERSON_NAME]" at bounding box center [270, 103] width 40 height 5
type input "[PERSON_NAME]"
type input "718"
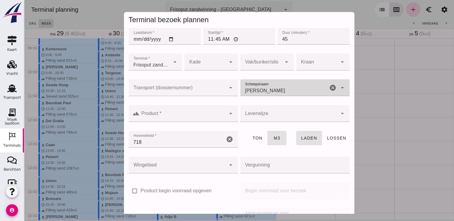
type input "[PERSON_NAME]"
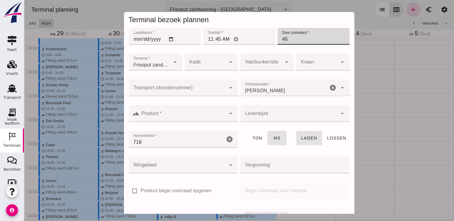
drag, startPoint x: 298, startPoint y: 40, endPoint x: 272, endPoint y: 40, distance: 25.8
click at [277, 40] on input "45" at bounding box center [313, 36] width 72 height 17
click at [277, 40] on input "6" at bounding box center [313, 36] width 72 height 17
type input "60"
click at [185, 116] on input "Product *" at bounding box center [182, 116] width 86 height 7
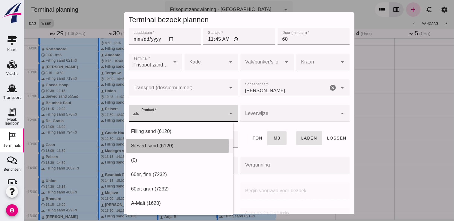
click at [162, 145] on div "Sieved sand (6120)" at bounding box center [179, 145] width 97 height 7
type input "Sieved sand (6120)"
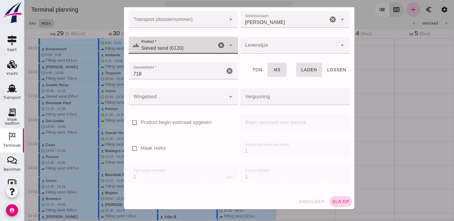
click at [332, 201] on span "sla op" at bounding box center [341, 201] width 18 height 5
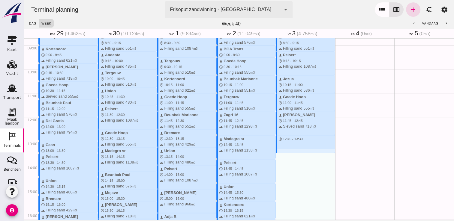
drag, startPoint x: 285, startPoint y: 136, endPoint x: 287, endPoint y: 152, distance: 16.9
click at [287, 152] on div "download Westgeul schedule 7:00 - 7:45 terrain Filling sand 690 m3 download Kor…" at bounding box center [305, 116] width 59 height 575
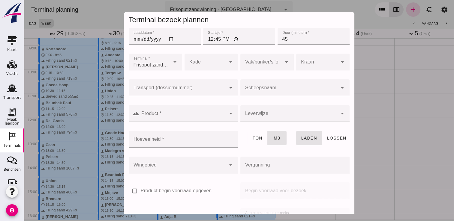
click at [257, 86] on div at bounding box center [288, 87] width 97 height 17
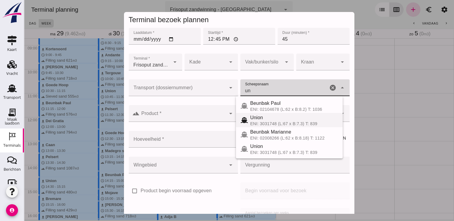
click at [264, 117] on div "Union" at bounding box center [294, 117] width 88 height 7
type input "Union"
type input "480"
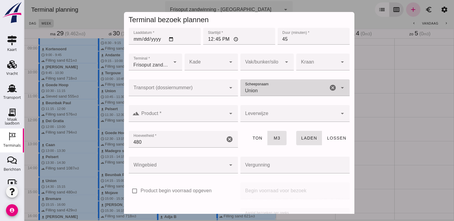
type input "Union"
click at [208, 113] on input "Product *" at bounding box center [182, 116] width 86 height 7
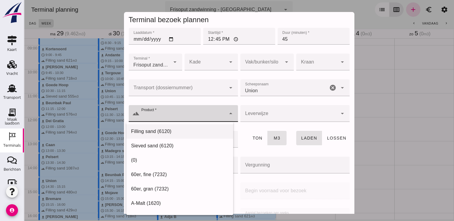
click at [175, 131] on div "Filling sand (6120)" at bounding box center [179, 131] width 97 height 7
type input "Filling sand (6120)"
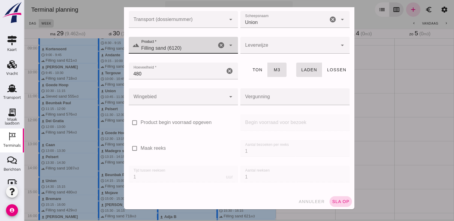
click at [337, 199] on span "sla op" at bounding box center [341, 201] width 18 height 5
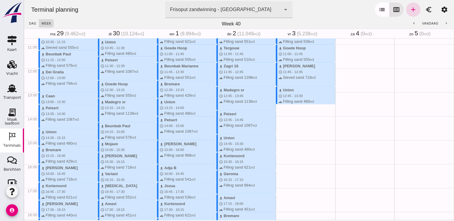
scroll to position [261, 0]
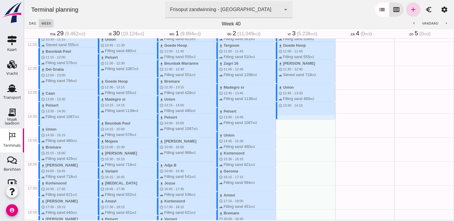
drag, startPoint x: 281, startPoint y: 104, endPoint x: 284, endPoint y: 117, distance: 13.7
click at [284, 117] on div "download Westgeul schedule 7:00 - 7:45 terrain Filling sand 690 m3 download Kor…" at bounding box center [305, 65] width 59 height 575
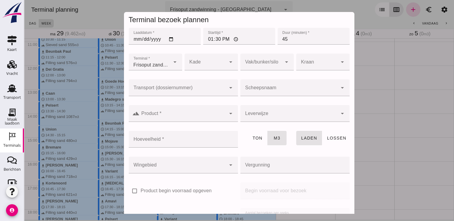
click at [299, 86] on div at bounding box center [288, 87] width 97 height 17
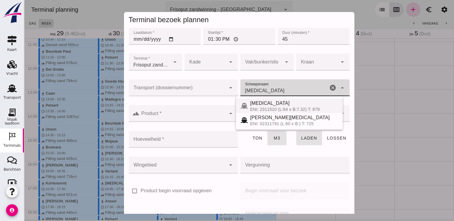
click at [261, 108] on div "ENI: 2311510 (L:64 x B:7.32) T: 879" at bounding box center [294, 109] width 88 height 5
type input "[MEDICAL_DATA]"
type input "552"
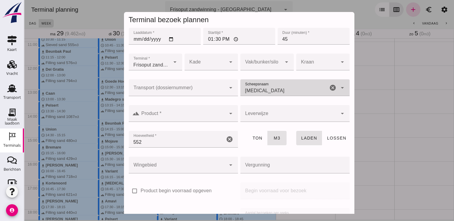
type input "[MEDICAL_DATA]"
click at [210, 108] on div at bounding box center [182, 113] width 86 height 17
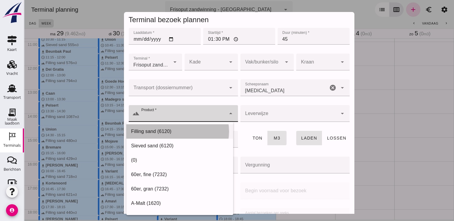
click at [190, 129] on div "Filling sand (6120)" at bounding box center [179, 131] width 97 height 7
type input "Filling sand (6120)"
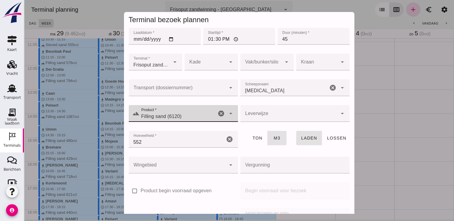
scroll to position [68, 0]
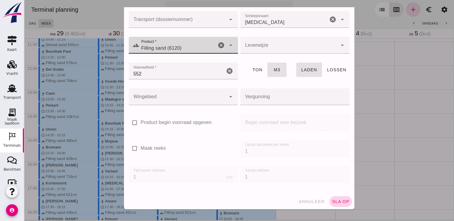
click at [339, 203] on span "sla op" at bounding box center [341, 201] width 18 height 5
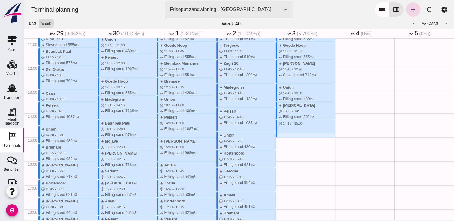
drag, startPoint x: 274, startPoint y: 121, endPoint x: 276, endPoint y: 135, distance: 14.5
click at [276, 135] on div "download Westgeul schedule 7:00 - 7:45 terrain Filling sand 690 m3 download Kor…" at bounding box center [305, 65] width 59 height 575
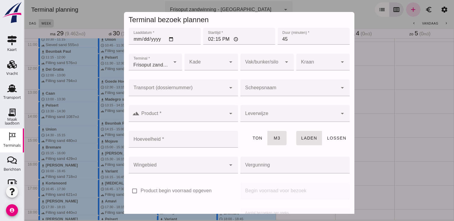
click at [272, 92] on input "Scheepsnaam" at bounding box center [288, 90] width 97 height 7
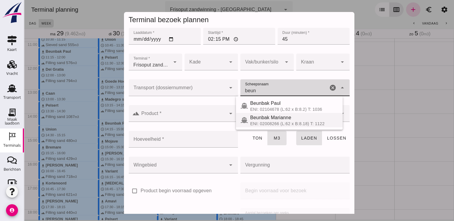
click at [267, 118] on span "Beunbak Marianne" at bounding box center [270, 117] width 41 height 5
type input "Beunbak Marianne"
type input "551"
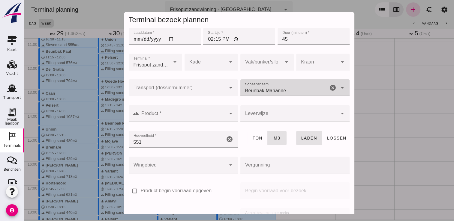
type input "Beunbak Marianne"
click at [210, 117] on input "Product *" at bounding box center [182, 116] width 86 height 7
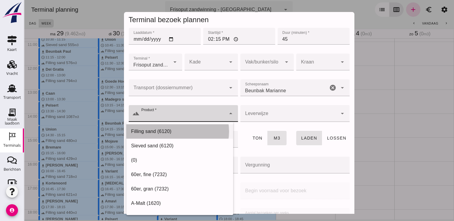
click at [167, 133] on div "Filling sand (6120)" at bounding box center [179, 131] width 97 height 7
type input "Filling sand (6120)"
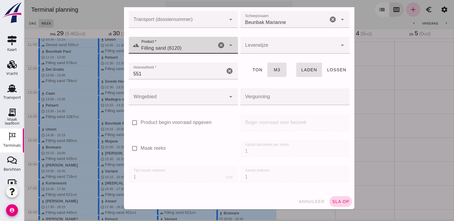
click at [332, 198] on button "sla op" at bounding box center [340, 201] width 22 height 11
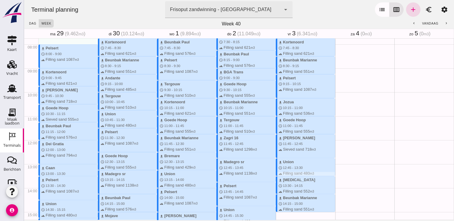
scroll to position [191, 0]
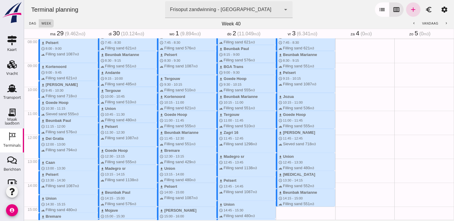
click at [385, 179] on div "Geen afspraken" at bounding box center [364, 134] width 59 height 575
